Goal: Communication & Community: Answer question/provide support

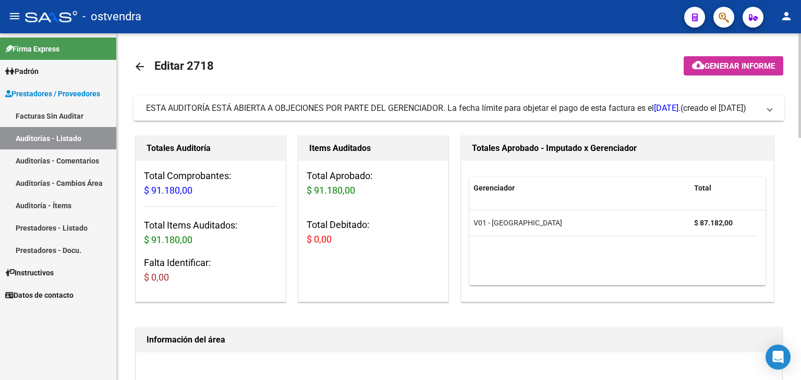
click at [767, 111] on span at bounding box center [769, 108] width 4 height 11
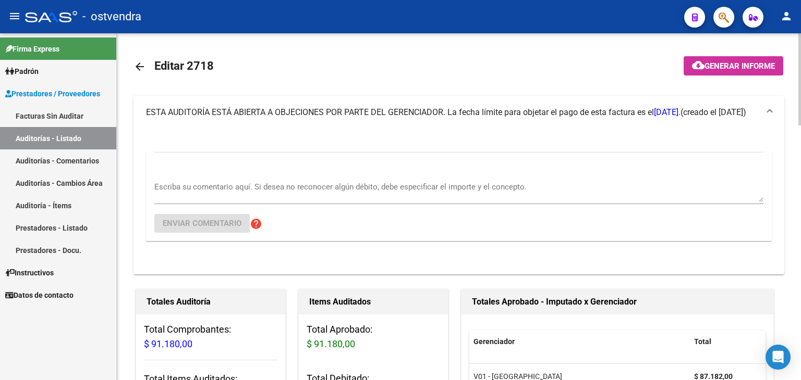
click at [276, 173] on div "Escriba su comentario aquí. Si desea no reconocer algún débito, debe especifica…" at bounding box center [458, 189] width 609 height 32
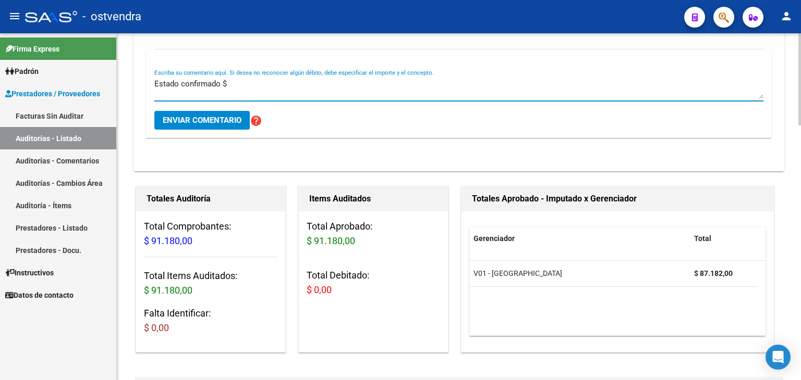
scroll to position [104, 0]
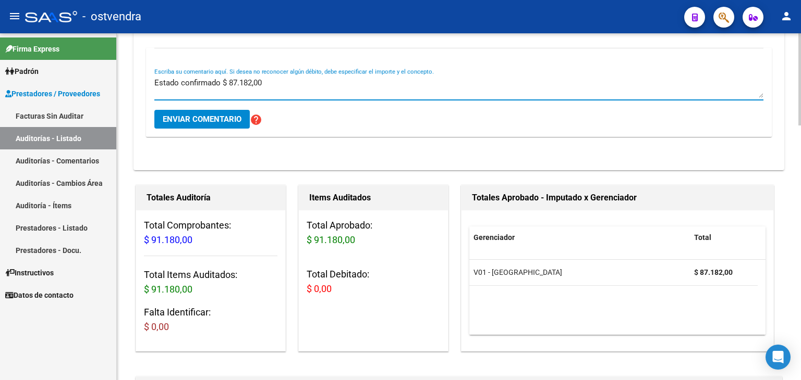
type textarea "Estado confirmado $ 87.182,00"
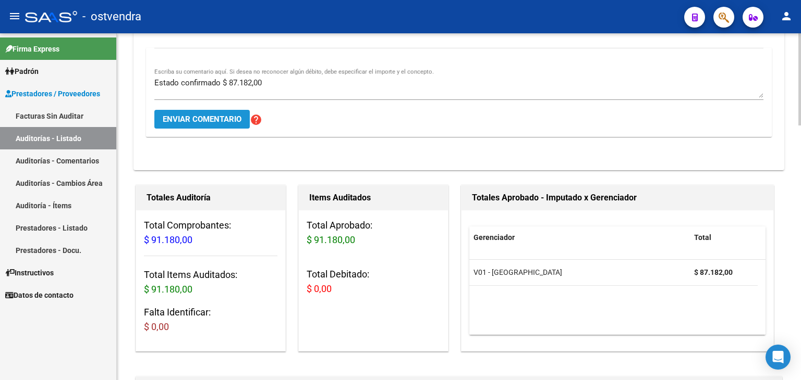
click at [214, 119] on span "Enviar comentario" at bounding box center [202, 119] width 79 height 9
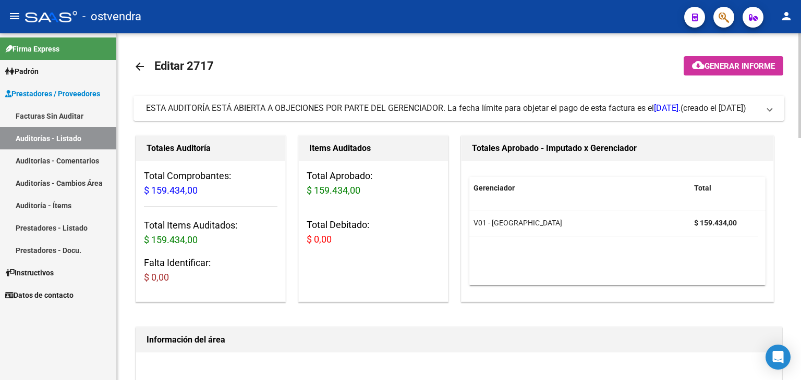
click at [772, 107] on mat-expansion-panel-header "ESTA AUDITORÍA ESTÁ ABIERTA A OBJECIONES POR PARTE DEL GERENCIADOR. La fecha lí…" at bounding box center [458, 108] width 650 height 25
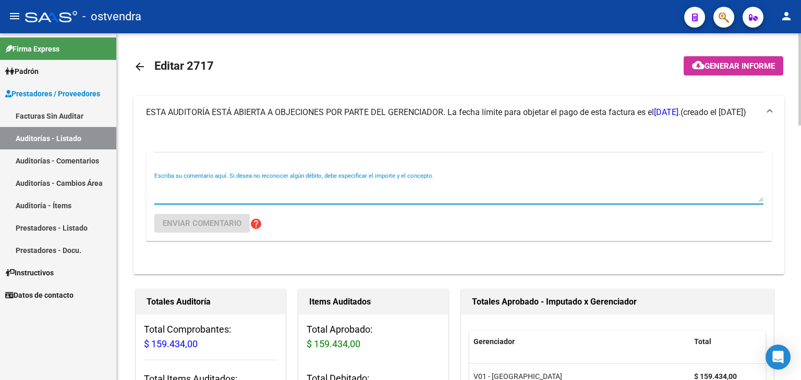
click at [197, 186] on textarea "Escriba su comentario aquí. Si desea no reconocer algún débito, debe especifica…" at bounding box center [458, 191] width 609 height 21
type textarea "Estado confirmado $ 159.434,00"
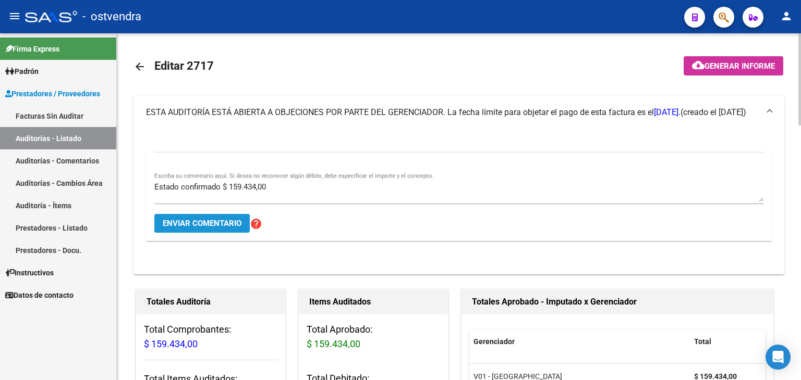
click at [201, 225] on span "Enviar comentario" at bounding box center [202, 223] width 79 height 9
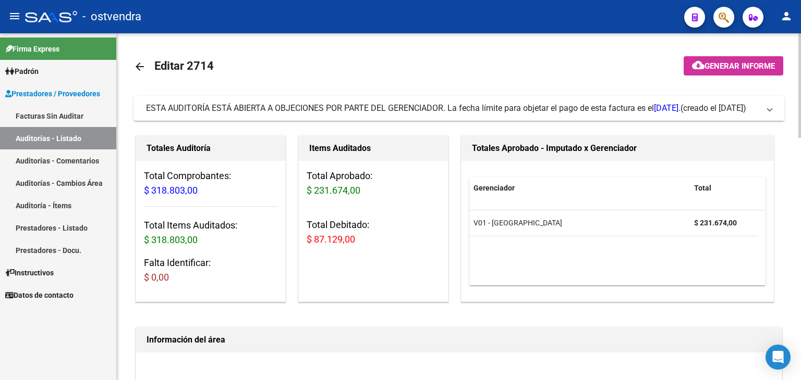
click at [771, 102] on mat-expansion-panel-header "ESTA AUDITORÍA ESTÁ ABIERTA A OBJECIONES POR PARTE DEL GERENCIADOR. La fecha lí…" at bounding box center [458, 108] width 650 height 25
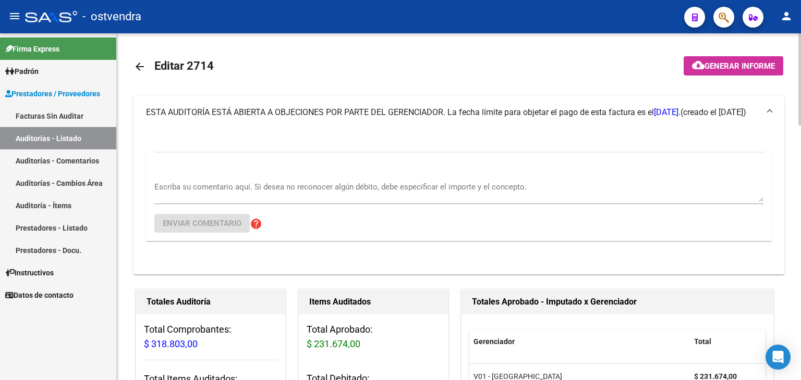
click at [220, 177] on div "Escriba su comentario aquí. Si desea no reconocer algún débito, debe especifica…" at bounding box center [458, 189] width 609 height 32
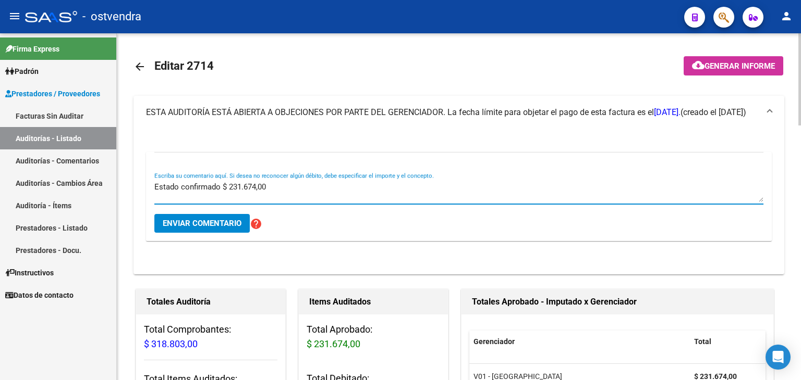
type textarea "Estado confirmado $ 231.674,00"
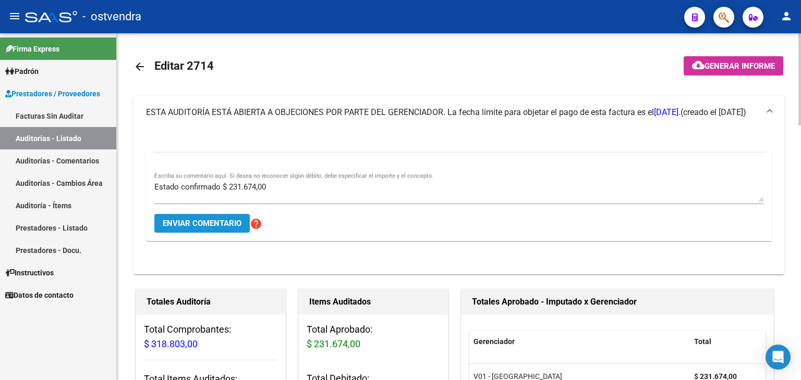
click at [203, 228] on button "Enviar comentario" at bounding box center [201, 223] width 95 height 19
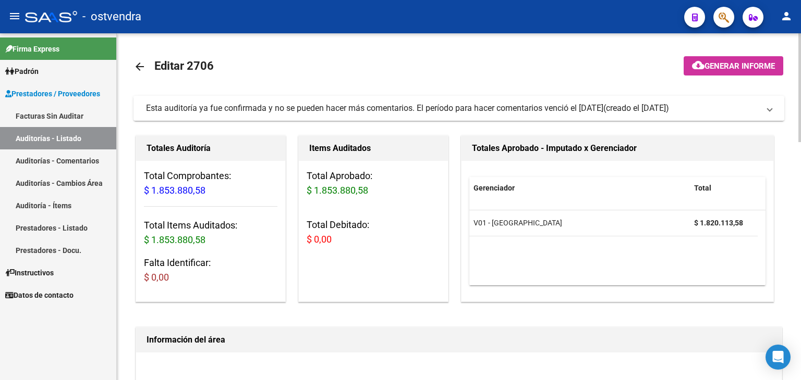
click at [766, 107] on span "Esta auditoría ya fue confirmada y no se pueden hacer más comentarios. El perío…" at bounding box center [456, 108] width 621 height 11
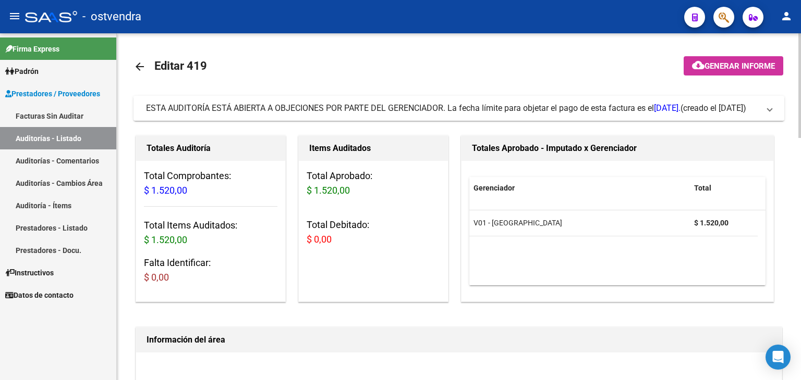
click at [771, 114] on mat-expansion-panel-header "ESTA AUDITORÍA ESTÁ ABIERTA A OBJECIONES POR PARTE DEL GERENCIADOR. La fecha lí…" at bounding box center [458, 108] width 650 height 25
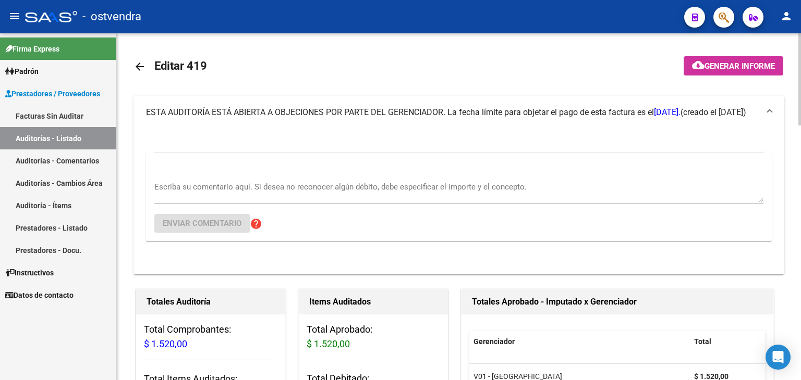
click at [217, 176] on div "Escriba su comentario aquí. Si desea no reconocer algún débito, debe especifica…" at bounding box center [458, 196] width 609 height 89
click at [213, 183] on textarea "Escriba su comentario aquí. Si desea no reconocer algún débito, debe especifica…" at bounding box center [458, 191] width 609 height 21
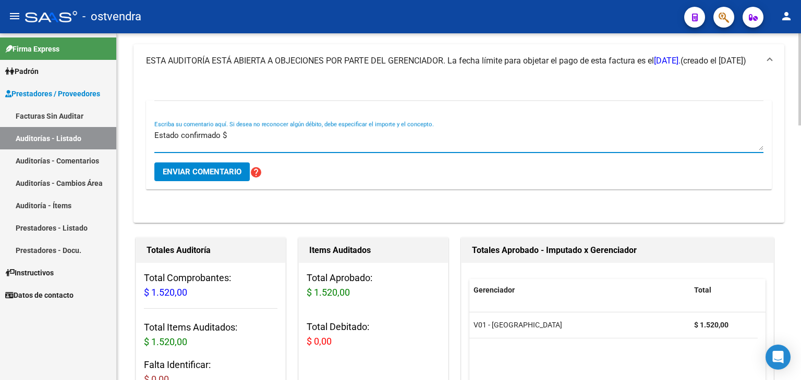
scroll to position [52, 0]
type textarea "Estado confirmado $ 1.520,00"
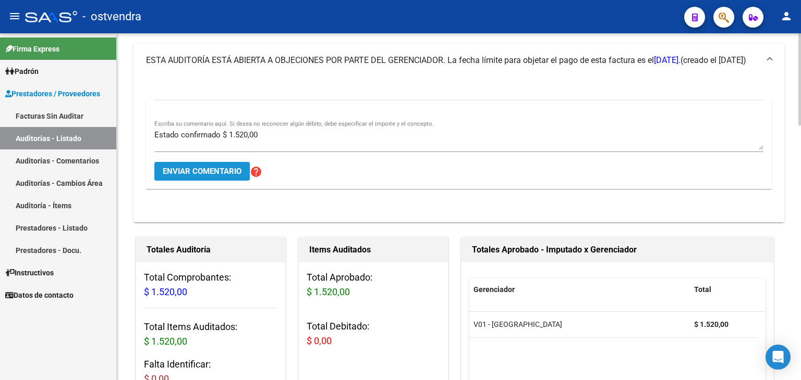
click at [212, 173] on span "Enviar comentario" at bounding box center [202, 171] width 79 height 9
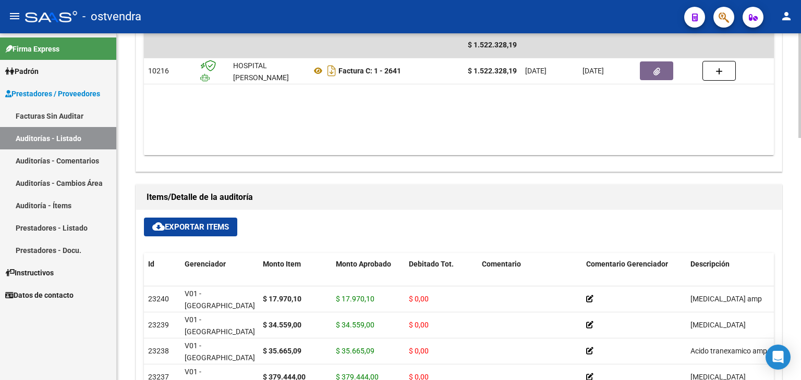
scroll to position [543, 0]
